Goal: Information Seeking & Learning: Find contact information

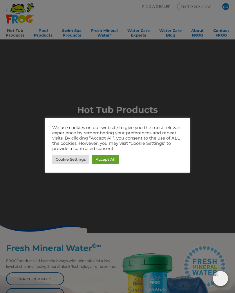
click at [101, 157] on link "Accept All" at bounding box center [105, 159] width 27 height 9
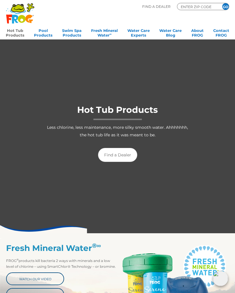
click at [13, 30] on link "Hot Tub Products" at bounding box center [15, 32] width 19 height 12
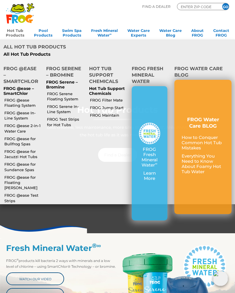
click at [14, 149] on link "FROG @ease for Jacuzzi Hot Tubs" at bounding box center [22, 154] width 37 height 10
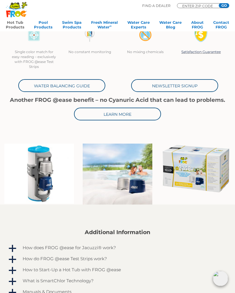
scroll to position [214, 0]
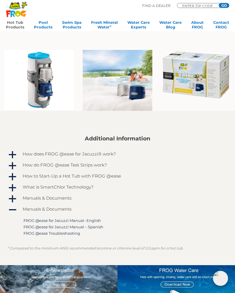
click at [10, 151] on span "a" at bounding box center [12, 155] width 9 height 9
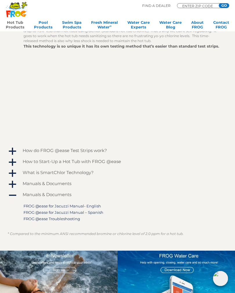
scroll to position [438, 0]
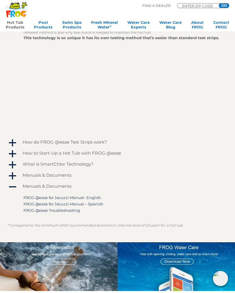
click at [10, 150] on span "a" at bounding box center [12, 154] width 9 height 9
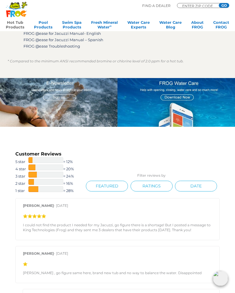
scroll to position [750, 0]
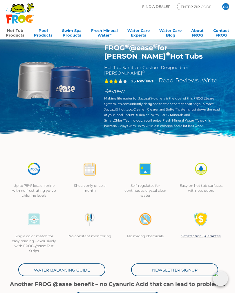
scroll to position [0, 0]
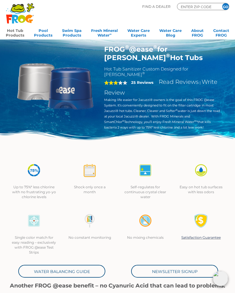
click at [189, 48] on h1 "FROG ® @ease ® for Jacuzzi ® Hot Tubs" at bounding box center [162, 53] width 116 height 17
click at [198, 3] on div "ENTER ZIP CODE GO" at bounding box center [203, 6] width 52 height 7
click at [203, 7] on input "ENTER ZIP CODE" at bounding box center [197, 6] width 35 height 5
type input "60137"
click at [225, 6] on input "GO" at bounding box center [225, 6] width 7 height 7
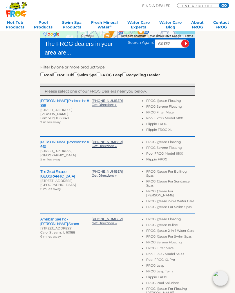
scroll to position [122, 0]
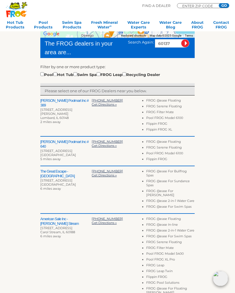
click at [64, 71] on div "Pool Hot Tub Swim Spa FROG Leap Recycling Dealer" at bounding box center [100, 74] width 120 height 6
click at [57, 74] on input "checkbox" at bounding box center [55, 74] width 4 height 4
checkbox input "true"
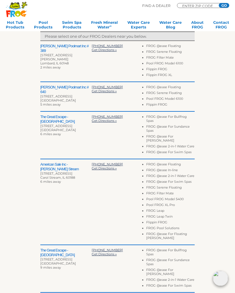
scroll to position [176, 0]
click at [48, 117] on h2 "The Great Escape - [GEOGRAPHIC_DATA]" at bounding box center [65, 119] width 51 height 9
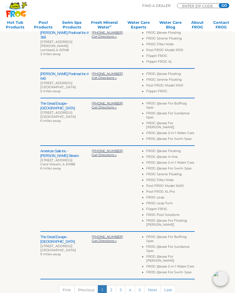
scroll to position [0, 0]
